Goal: Task Accomplishment & Management: Manage account settings

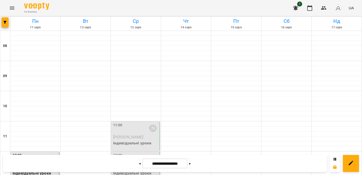
scroll to position [63, 0]
click at [137, 123] on div "11:00 [PERSON_NAME]" at bounding box center [135, 129] width 45 height 12
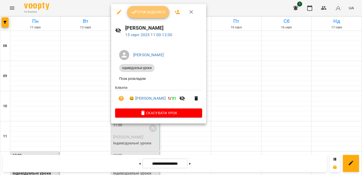
click at [149, 15] on span "Урок відбувся" at bounding box center [148, 12] width 34 height 6
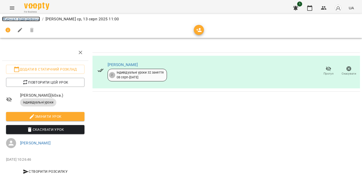
click at [36, 20] on link "Журнал відвідувань" at bounding box center [21, 19] width 38 height 5
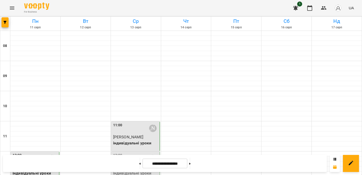
scroll to position [86, 0]
click at [134, 153] on div "12:00 [PERSON_NAME]" at bounding box center [135, 159] width 45 height 12
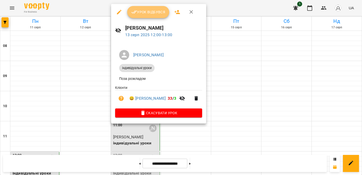
click at [154, 15] on span "Урок відбувся" at bounding box center [148, 12] width 34 height 6
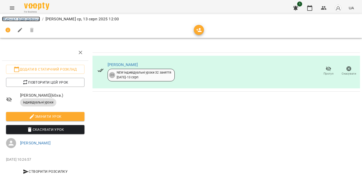
click at [29, 18] on link "Журнал відвідувань" at bounding box center [21, 19] width 38 height 5
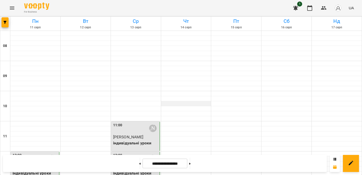
scroll to position [65, 0]
